Goal: Information Seeking & Learning: Check status

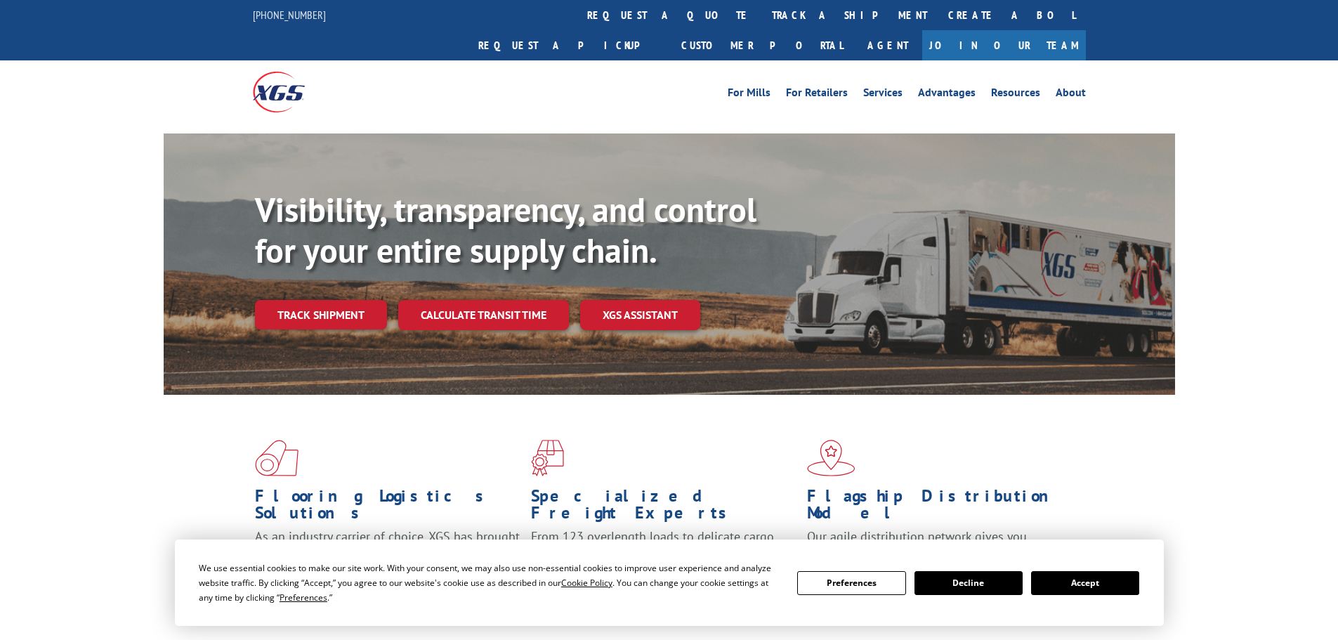
click at [303, 311] on div "Visibility, transparency, and control for your entire supply chain. Track shipm…" at bounding box center [715, 288] width 920 height 196
click at [316, 300] on link "Track shipment" at bounding box center [321, 315] width 132 height 30
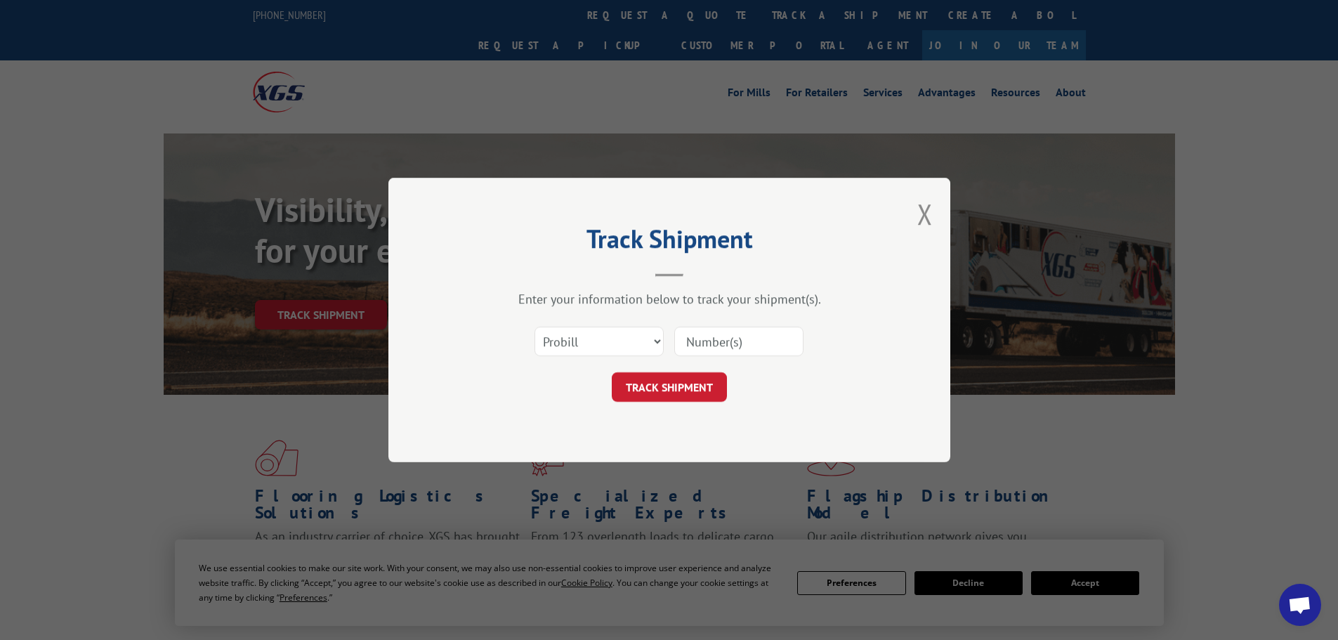
click at [718, 344] on input at bounding box center [738, 342] width 129 height 30
paste input "CP-029182.A"
type input "CP-029182.A"
click at [663, 381] on button "TRACK SHIPMENT" at bounding box center [669, 387] width 115 height 30
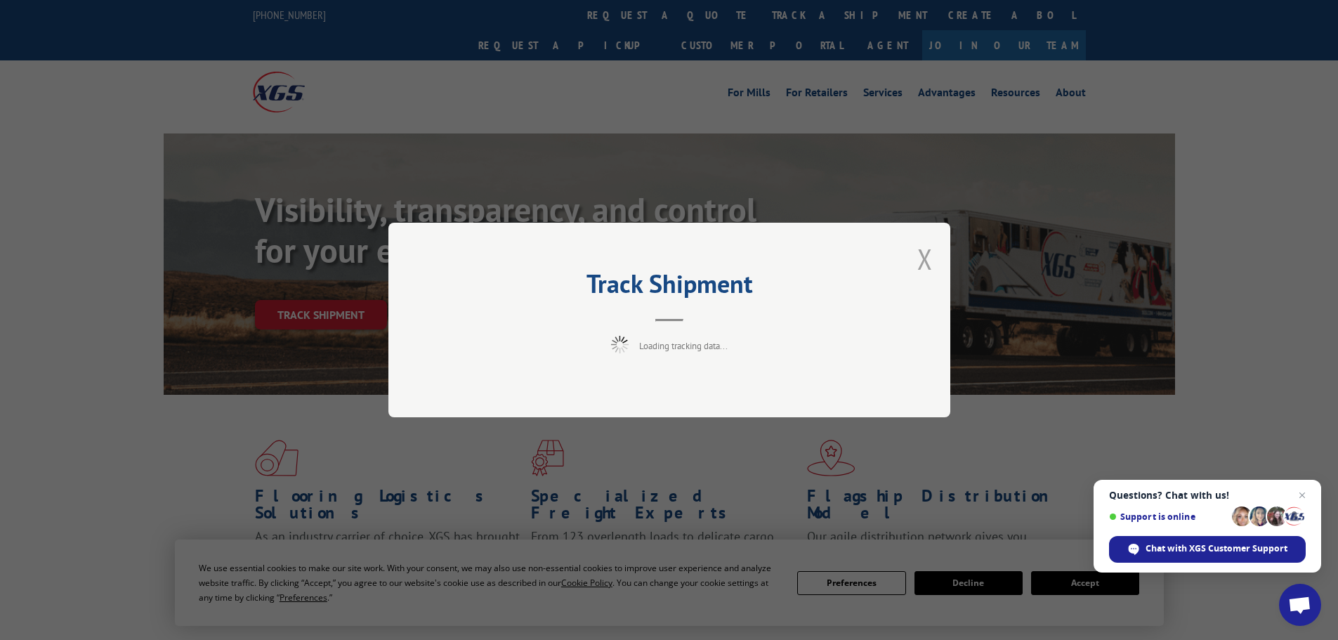
click at [929, 261] on button "Close modal" at bounding box center [924, 258] width 15 height 37
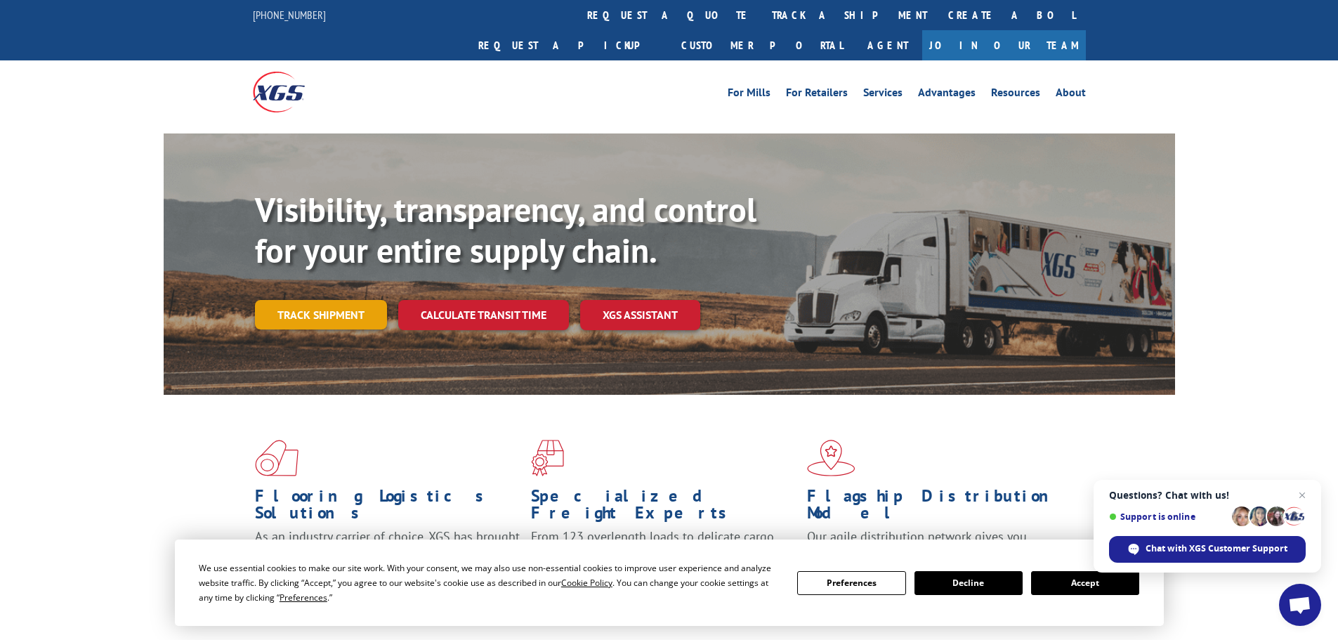
click at [329, 300] on link "Track shipment" at bounding box center [321, 315] width 132 height 30
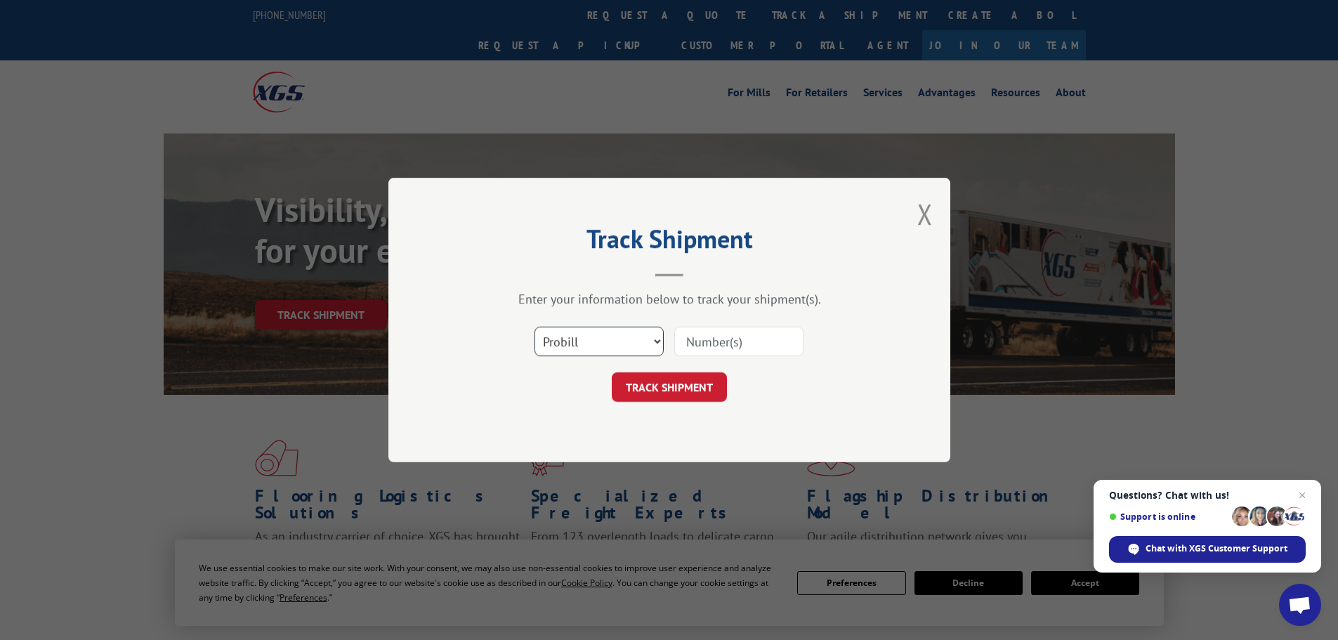
click at [613, 332] on select "Select category... Probill BOL PO" at bounding box center [599, 342] width 129 height 30
select select "bol"
click at [535, 327] on select "Select category... Probill BOL PO" at bounding box center [599, 342] width 129 height 30
click at [727, 343] on input at bounding box center [738, 342] width 129 height 30
paste input "CP-029182.A"
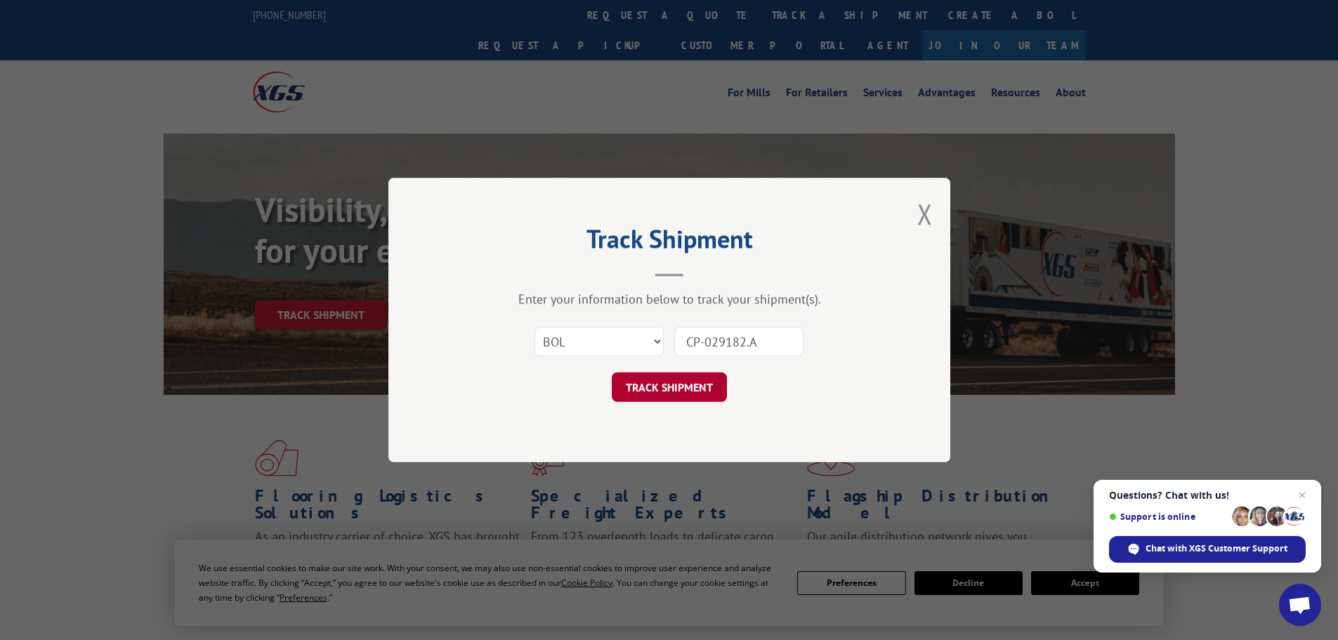
type input "CP-029182.A"
click at [676, 387] on button "TRACK SHIPMENT" at bounding box center [669, 387] width 115 height 30
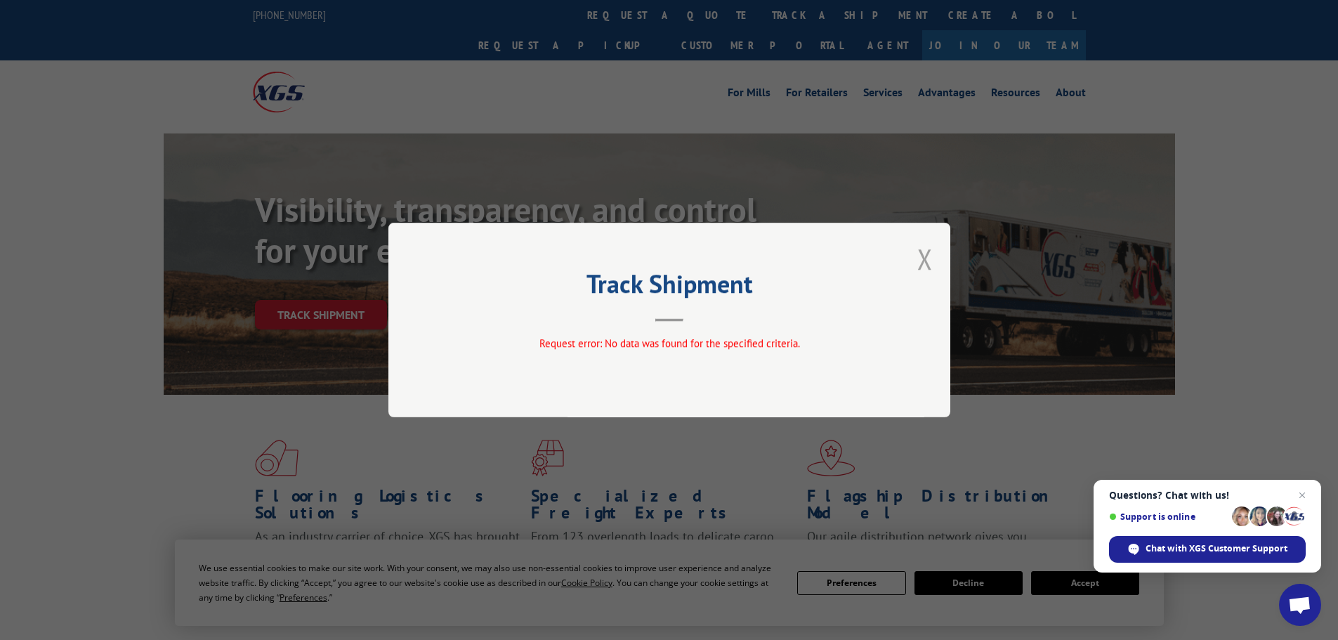
click at [925, 255] on button "Close modal" at bounding box center [924, 258] width 15 height 37
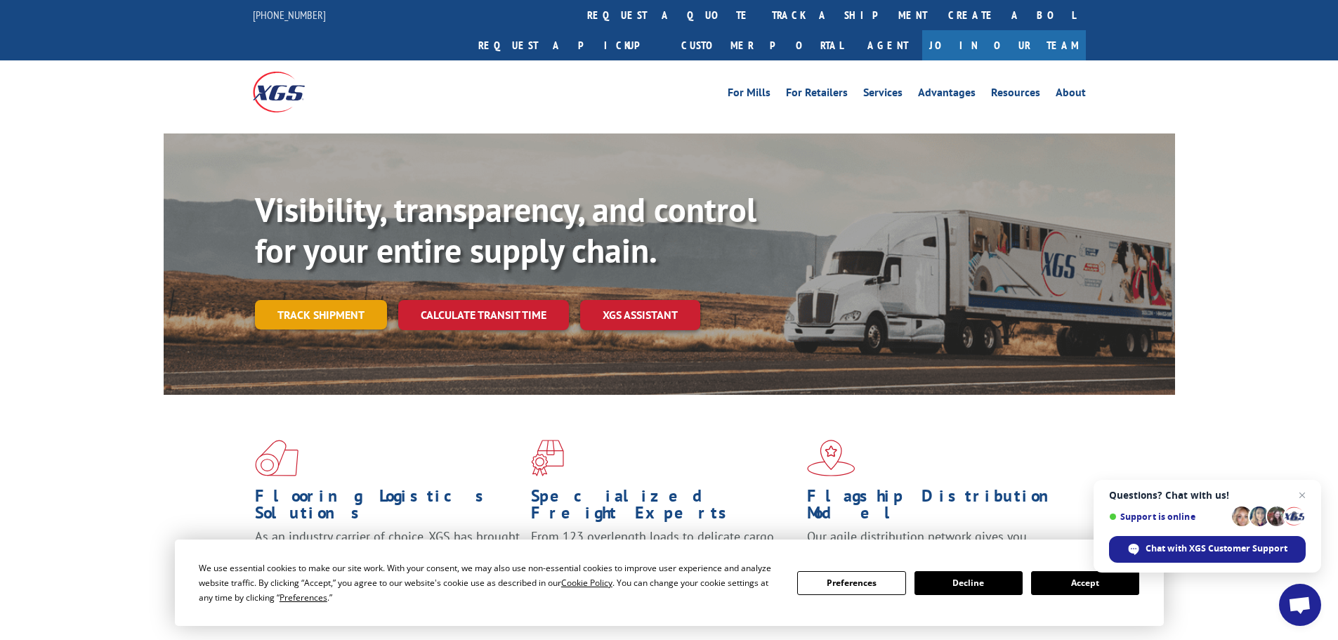
click at [339, 300] on link "Track shipment" at bounding box center [321, 315] width 132 height 30
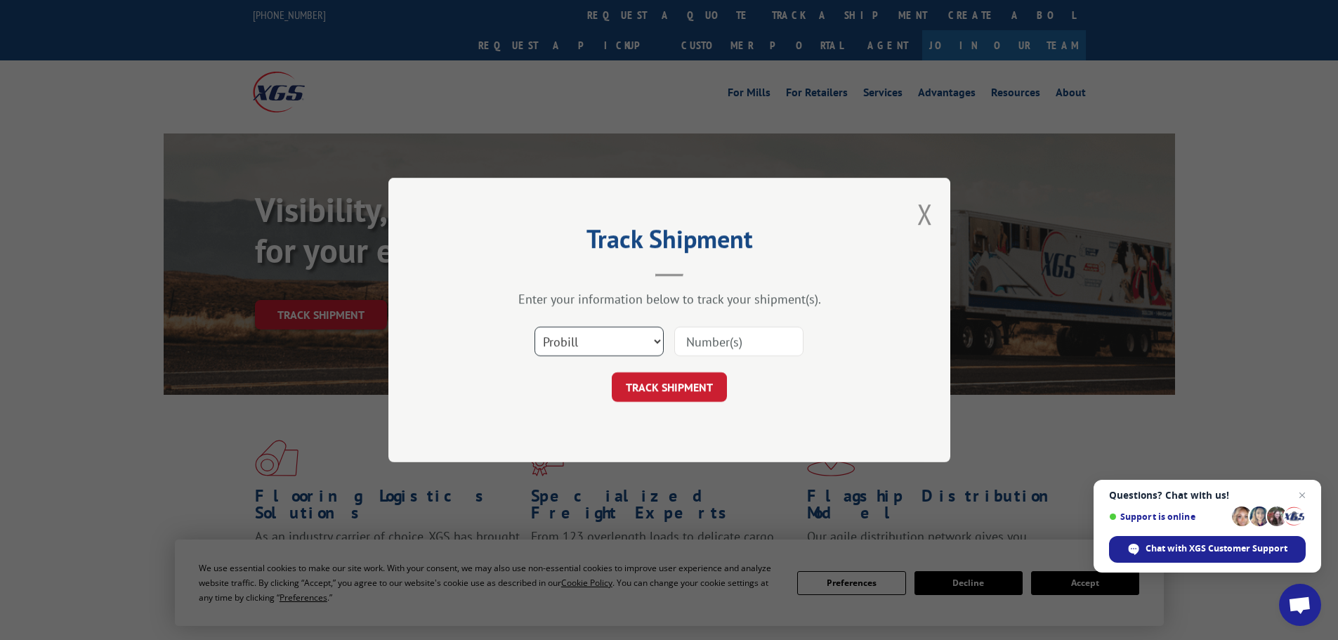
click at [579, 348] on select "Select category... Probill BOL PO" at bounding box center [599, 342] width 129 height 30
select select "po"
click at [535, 327] on select "Select category... Probill BOL PO" at bounding box center [599, 342] width 129 height 30
click at [722, 347] on input at bounding box center [738, 342] width 129 height 30
paste input "CP-029182.A"
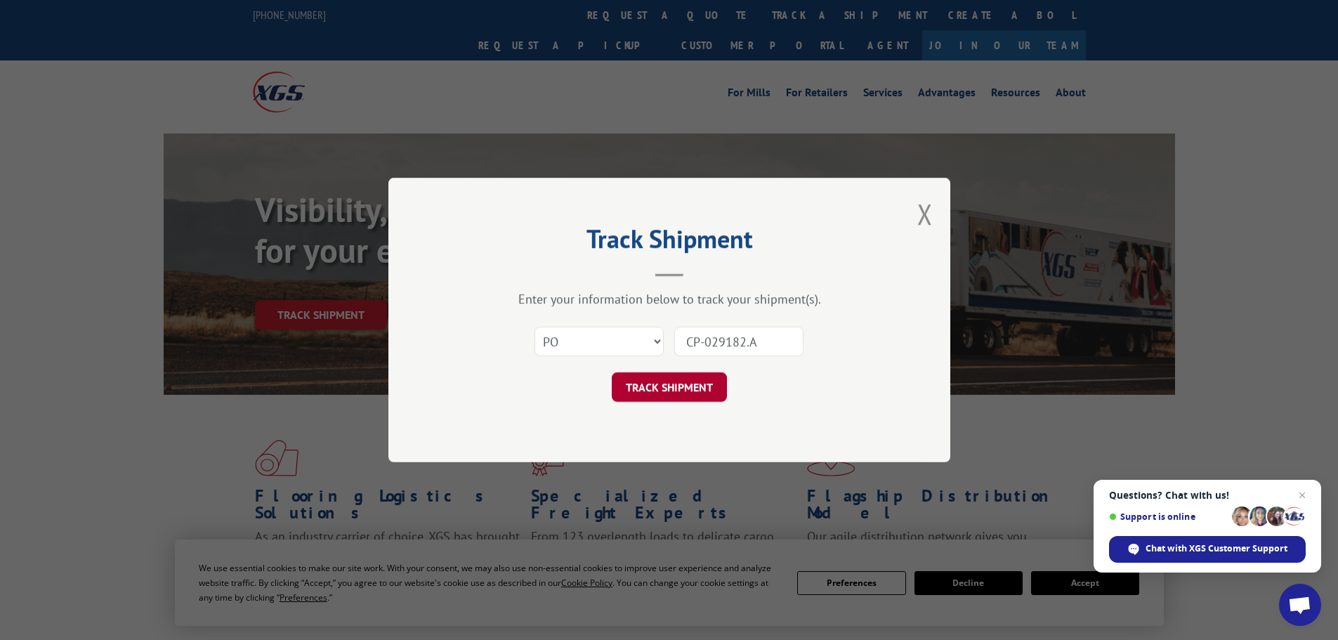
type input "CP-029182.A"
click at [676, 391] on button "TRACK SHIPMENT" at bounding box center [669, 387] width 115 height 30
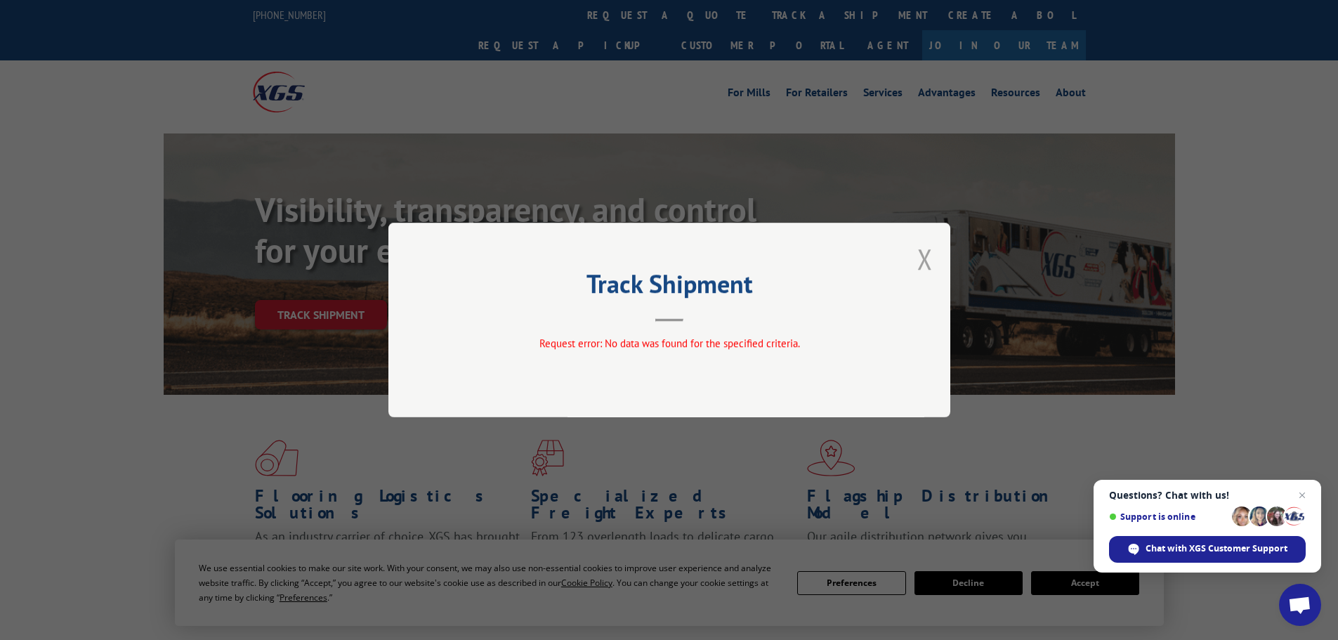
click at [927, 261] on button "Close modal" at bounding box center [924, 258] width 15 height 37
